Goal: Information Seeking & Learning: Compare options

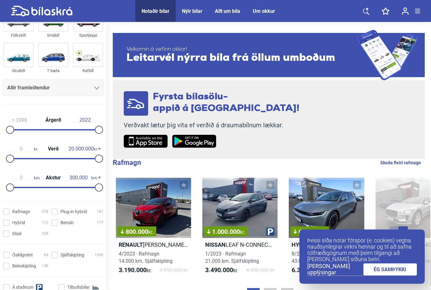
scroll to position [29, 0]
type input "2018"
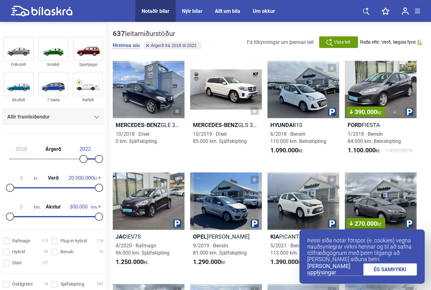
click at [33, 117] on span "Allir framleiðendur" at bounding box center [28, 116] width 43 height 9
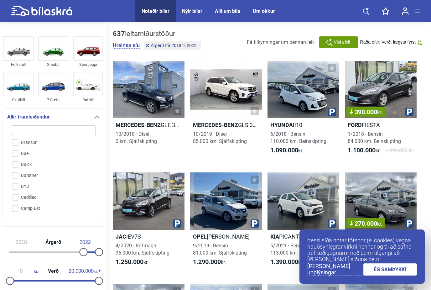
scroll to position [144, 0]
type input "V"
checkbox input "false"
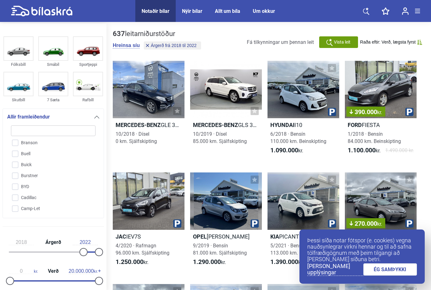
checkbox input "false"
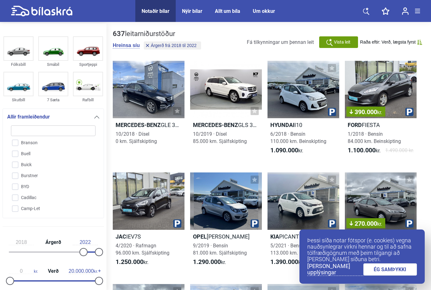
checkbox input "false"
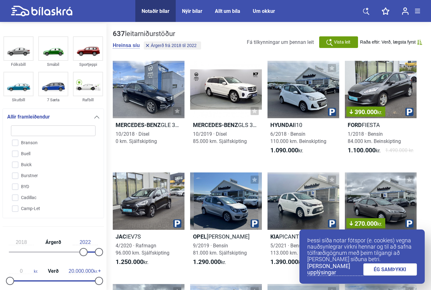
checkbox input "false"
type input "Vo"
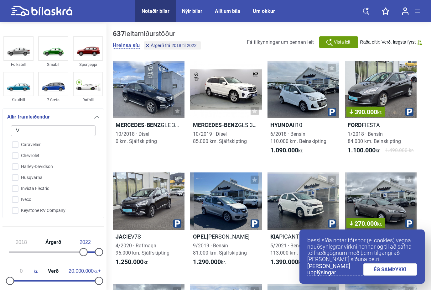
checkbox input "false"
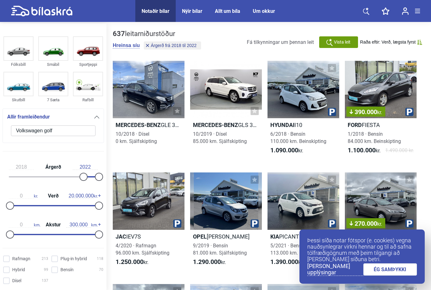
type input "Volkswagen golf"
click button "hreinsa síu" at bounding box center [0, 0] width 0 height 0
type input "1999"
type input "2022"
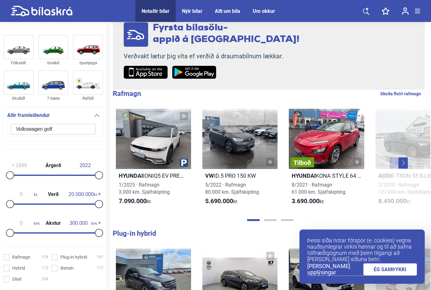
scroll to position [13, 0]
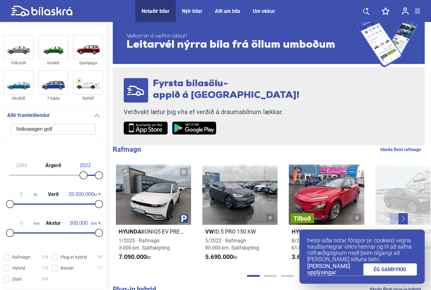
type input "2018"
